Goal: Transaction & Acquisition: Book appointment/travel/reservation

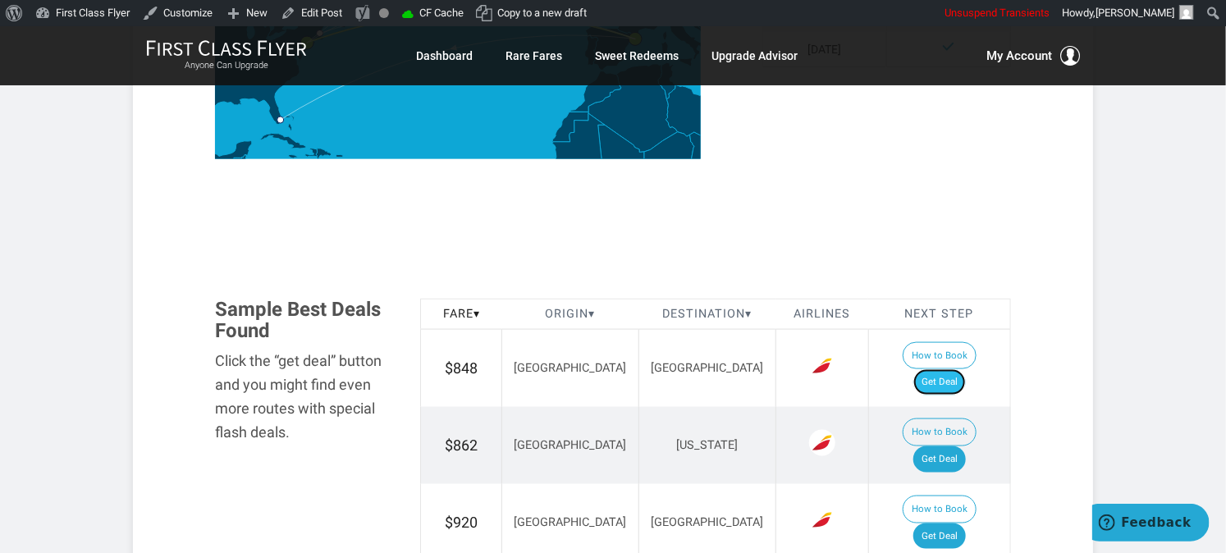
click at [963, 369] on link "Get Deal" at bounding box center [939, 382] width 52 height 26
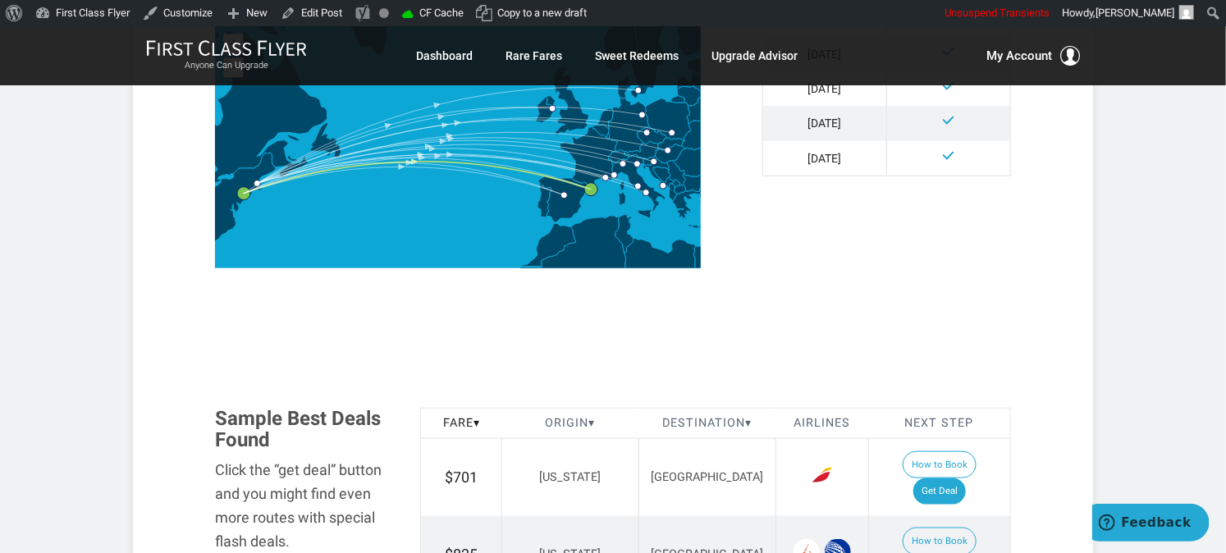
scroll to position [820, 0]
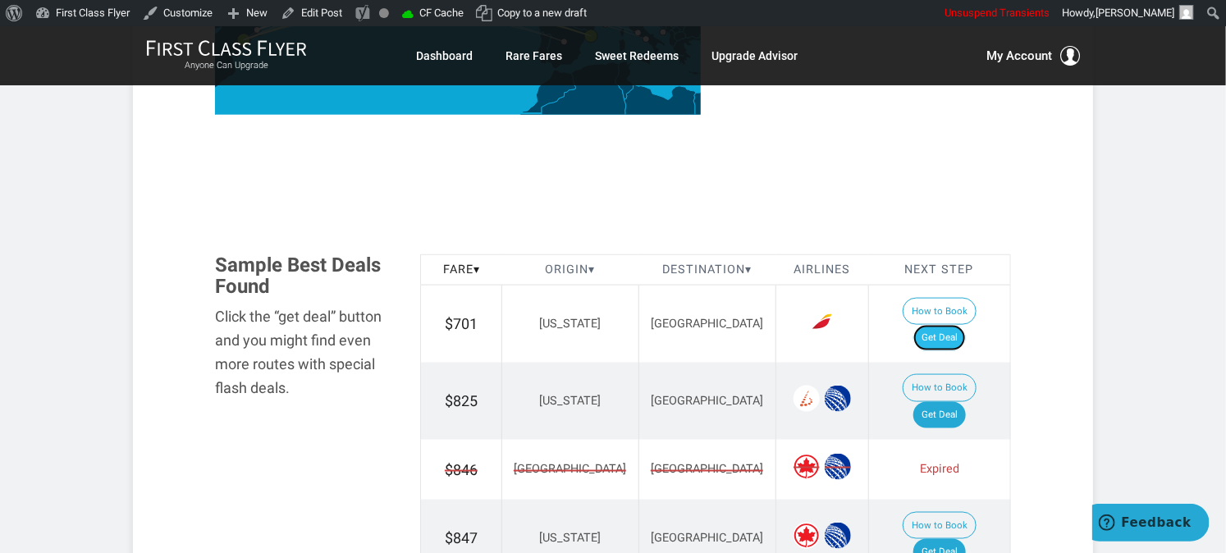
click at [961, 325] on link "Get Deal" at bounding box center [939, 338] width 52 height 26
